Goal: Use online tool/utility: Utilize a website feature to perform a specific function

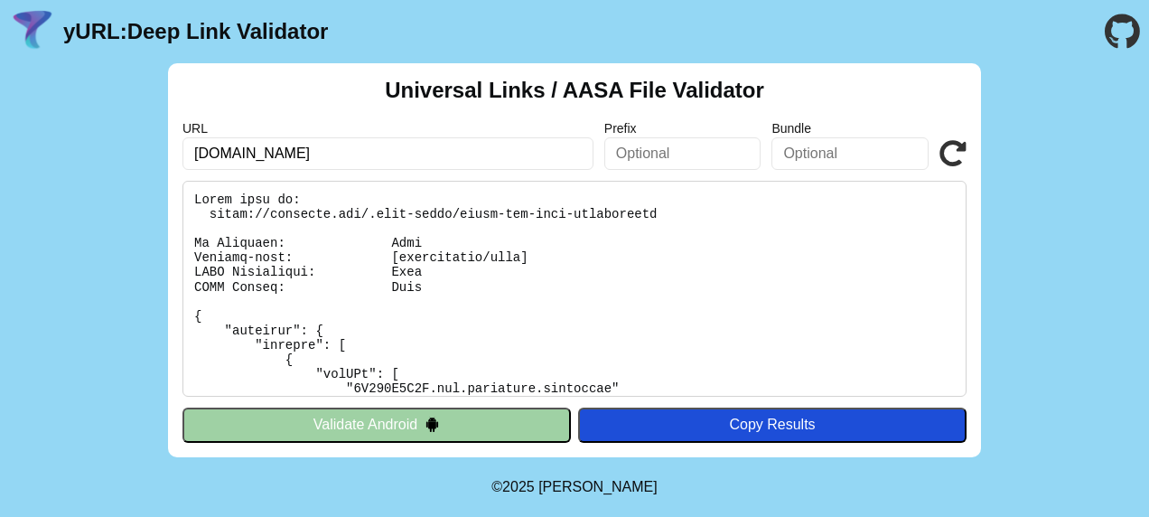
click at [423, 432] on button "Validate Android" at bounding box center [376, 424] width 388 height 34
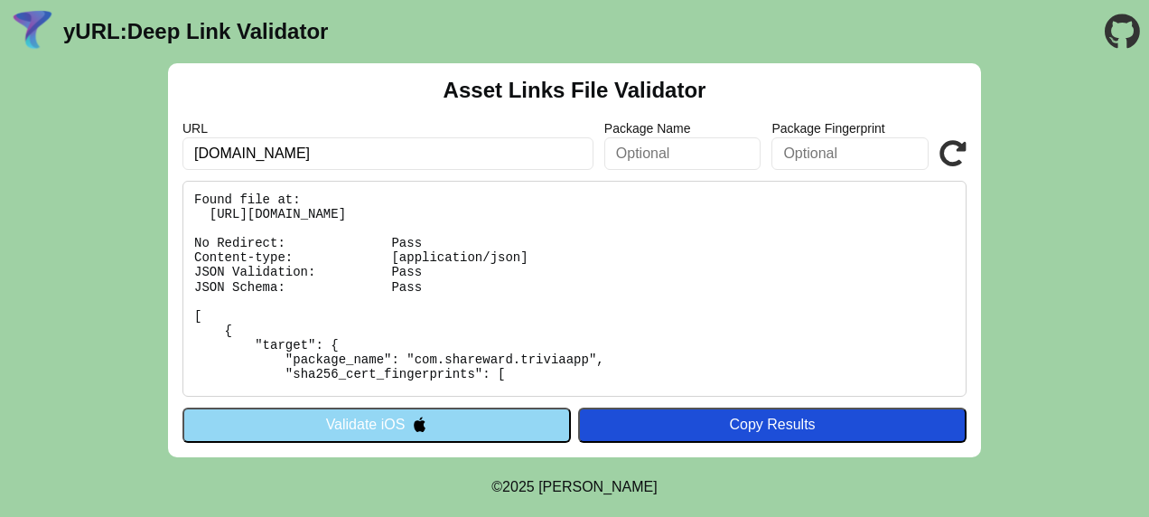
click at [431, 419] on button "Validate iOS" at bounding box center [376, 424] width 388 height 34
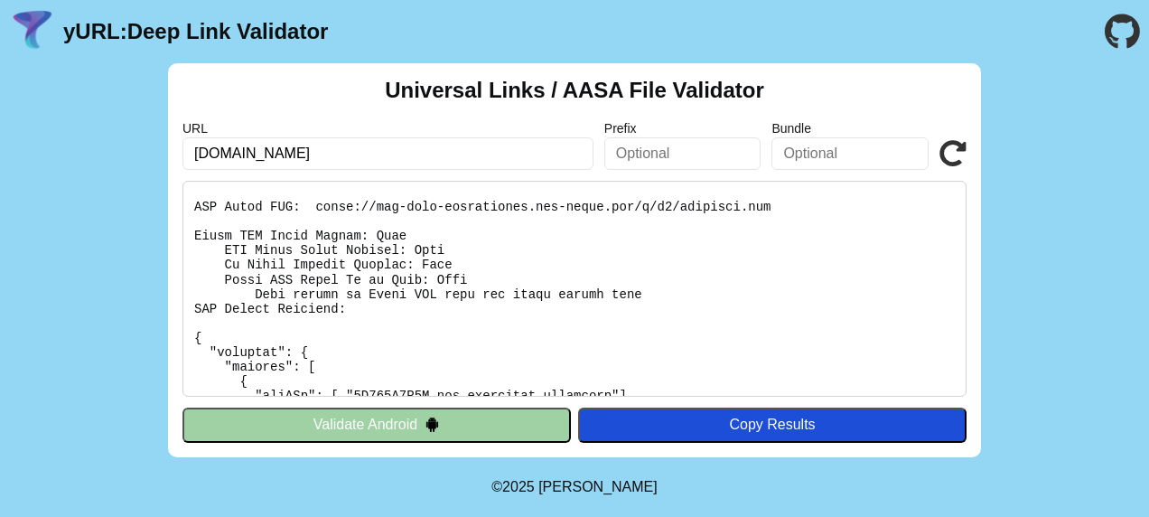
scroll to position [542, 0]
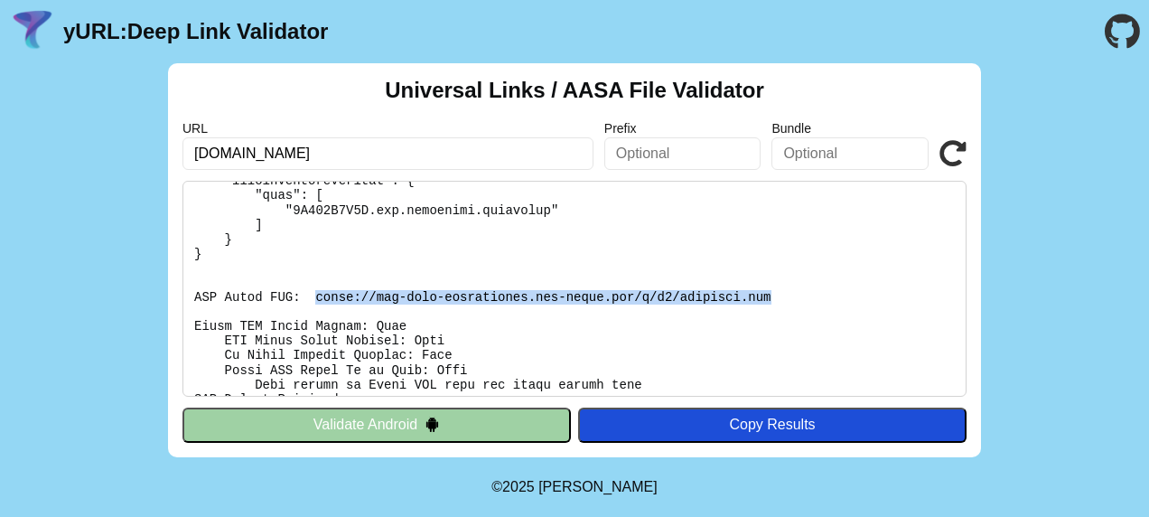
drag, startPoint x: 305, startPoint y: 294, endPoint x: 723, endPoint y: 298, distance: 417.3
click at [723, 298] on pre at bounding box center [574, 289] width 784 height 216
